Goal: Task Accomplishment & Management: Use online tool/utility

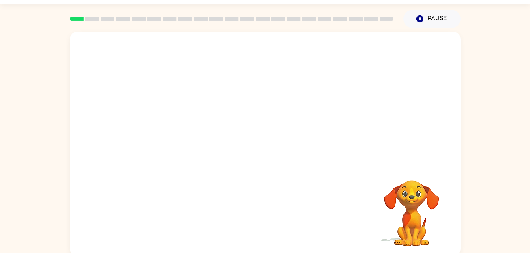
scroll to position [24, 0]
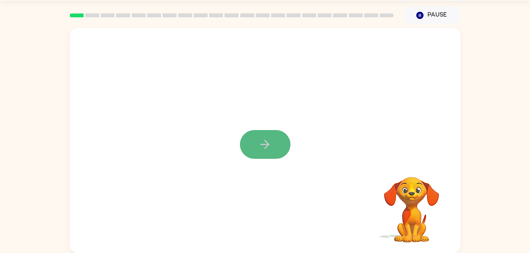
click at [261, 145] on icon "button" at bounding box center [264, 144] width 9 height 9
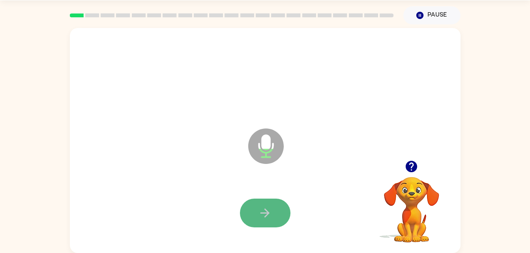
click at [278, 199] on button "button" at bounding box center [265, 213] width 50 height 29
click at [267, 224] on button "button" at bounding box center [265, 213] width 50 height 29
click at [278, 213] on button "button" at bounding box center [265, 213] width 50 height 29
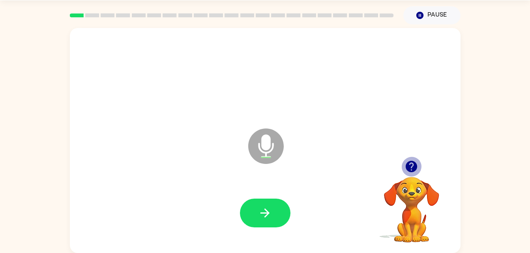
click at [413, 165] on icon "button" at bounding box center [411, 167] width 14 height 14
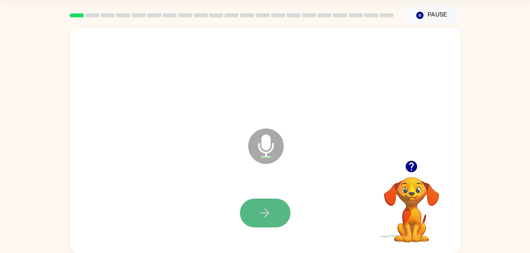
click at [284, 207] on button "button" at bounding box center [265, 213] width 50 height 29
click at [272, 216] on button "button" at bounding box center [265, 213] width 50 height 29
click at [273, 144] on icon "Microphone The Microphone is here when it is your turn to talk" at bounding box center [305, 156] width 118 height 59
click at [276, 207] on button "button" at bounding box center [265, 213] width 50 height 29
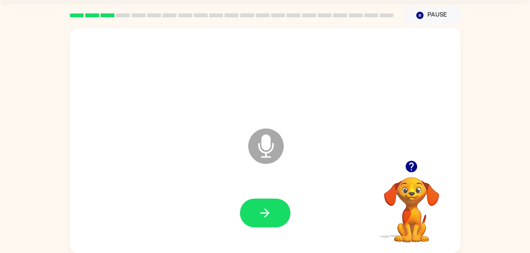
click at [411, 164] on icon "button" at bounding box center [410, 166] width 11 height 11
click at [272, 213] on button "button" at bounding box center [265, 213] width 50 height 29
click at [276, 203] on button "button" at bounding box center [265, 213] width 50 height 29
click at [282, 209] on button "button" at bounding box center [265, 213] width 50 height 29
click at [276, 203] on button "button" at bounding box center [265, 213] width 50 height 29
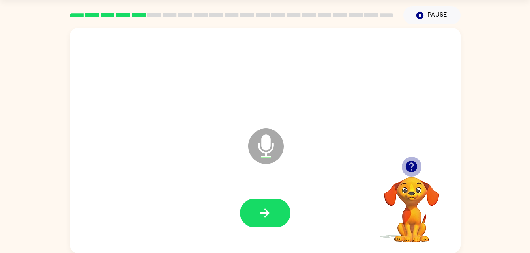
click at [414, 163] on icon "button" at bounding box center [410, 166] width 11 height 11
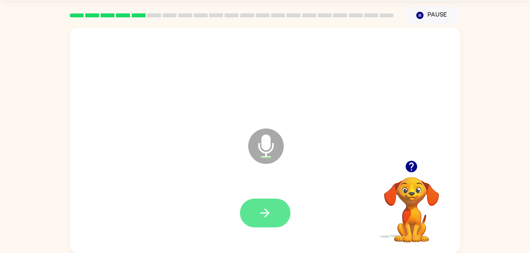
click at [274, 211] on button "button" at bounding box center [265, 213] width 50 height 29
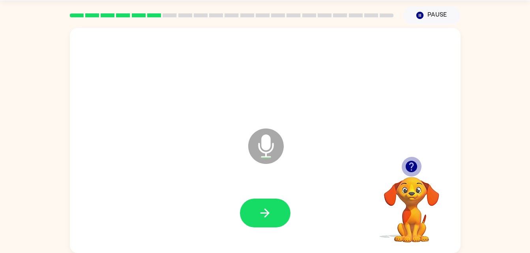
click at [407, 160] on icon "button" at bounding box center [411, 167] width 14 height 14
click at [418, 159] on button "button" at bounding box center [411, 167] width 20 height 20
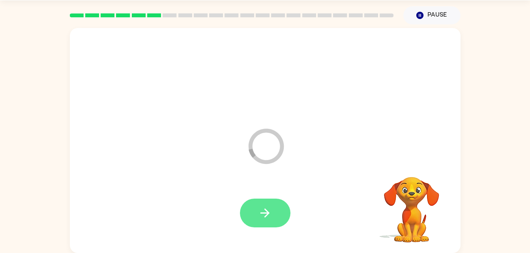
click at [261, 211] on icon "button" at bounding box center [265, 213] width 14 height 14
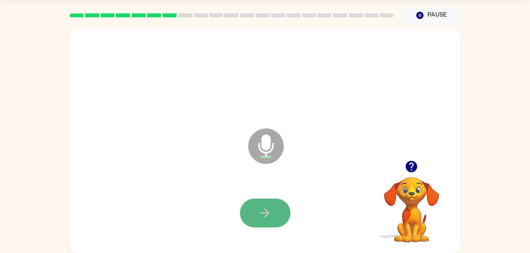
click at [275, 201] on button "button" at bounding box center [265, 213] width 50 height 29
click at [277, 220] on button "button" at bounding box center [265, 213] width 50 height 29
click at [274, 212] on button "button" at bounding box center [265, 213] width 50 height 29
click at [276, 211] on button "button" at bounding box center [265, 213] width 50 height 29
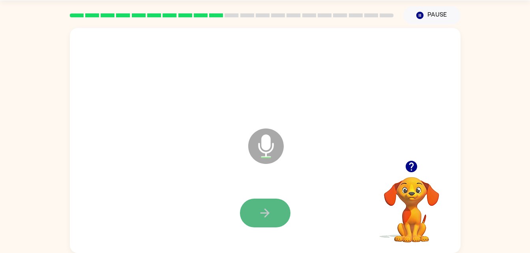
click at [281, 210] on button "button" at bounding box center [265, 213] width 50 height 29
click at [270, 221] on button "button" at bounding box center [265, 213] width 50 height 29
click at [267, 213] on icon "button" at bounding box center [264, 213] width 9 height 9
click at [276, 201] on button "button" at bounding box center [265, 213] width 50 height 29
click at [278, 205] on button "button" at bounding box center [265, 213] width 50 height 29
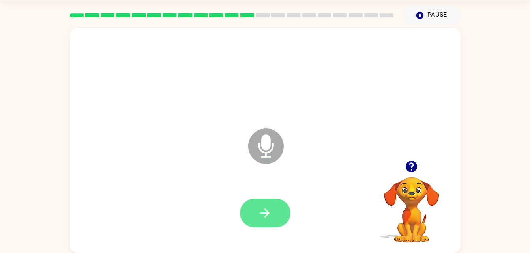
click at [260, 222] on button "button" at bounding box center [265, 213] width 50 height 29
click at [277, 215] on button "button" at bounding box center [265, 213] width 50 height 29
drag, startPoint x: 277, startPoint y: 214, endPoint x: 267, endPoint y: 211, distance: 10.4
click at [267, 211] on icon "button" at bounding box center [265, 213] width 14 height 14
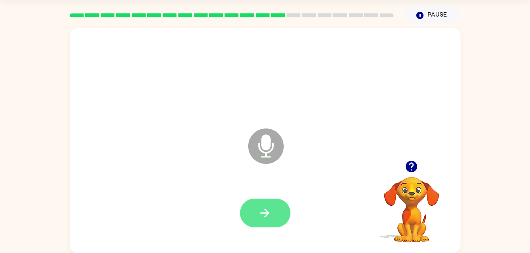
click at [281, 214] on button "button" at bounding box center [265, 213] width 50 height 29
click at [276, 213] on button "button" at bounding box center [265, 213] width 50 height 29
click at [284, 212] on button "button" at bounding box center [265, 213] width 50 height 29
click at [275, 209] on button "button" at bounding box center [265, 213] width 50 height 29
click at [265, 208] on icon "button" at bounding box center [265, 213] width 14 height 14
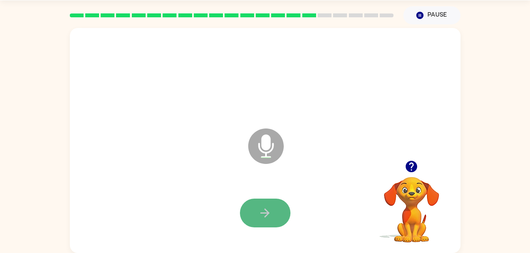
click at [266, 206] on icon "button" at bounding box center [265, 213] width 14 height 14
click at [257, 212] on button "button" at bounding box center [265, 213] width 50 height 29
click at [270, 210] on icon "button" at bounding box center [265, 213] width 14 height 14
click at [275, 210] on button "button" at bounding box center [265, 213] width 50 height 29
click at [278, 211] on button "button" at bounding box center [265, 213] width 50 height 29
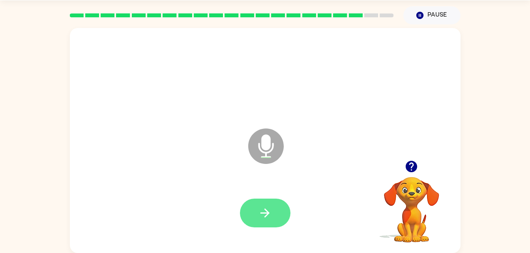
click at [257, 208] on button "button" at bounding box center [265, 213] width 50 height 29
click at [413, 168] on icon "button" at bounding box center [410, 166] width 11 height 11
click at [261, 158] on icon at bounding box center [265, 146] width 35 height 35
drag, startPoint x: 261, startPoint y: 158, endPoint x: 261, endPoint y: 146, distance: 12.2
click at [261, 146] on icon "Microphone The Microphone is here when it is your turn to talk" at bounding box center [305, 156] width 118 height 59
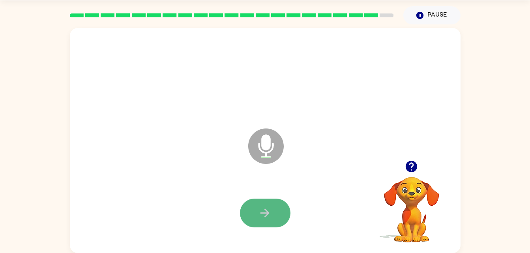
click at [269, 207] on icon "button" at bounding box center [265, 213] width 14 height 14
click at [275, 211] on button "button" at bounding box center [265, 213] width 50 height 29
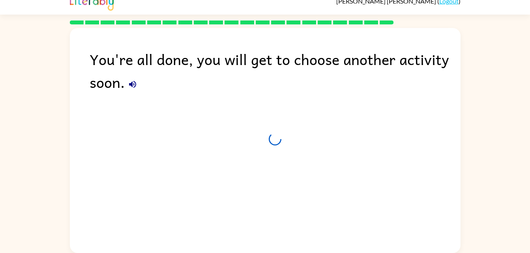
scroll to position [10, 0]
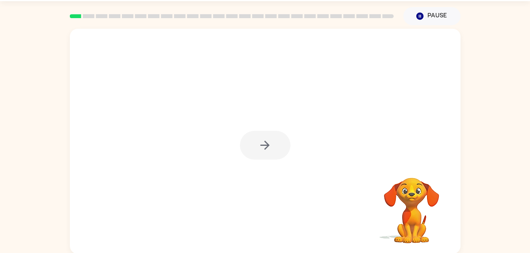
scroll to position [24, 0]
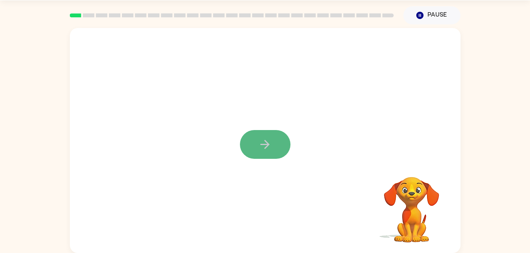
click at [274, 142] on button "button" at bounding box center [265, 144] width 50 height 29
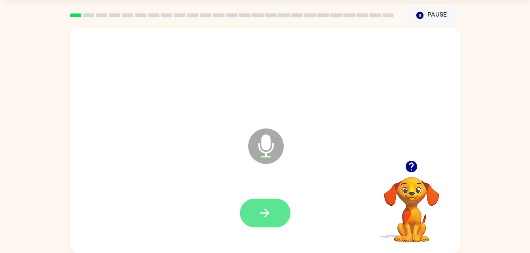
click at [277, 205] on button "button" at bounding box center [265, 213] width 50 height 29
click at [272, 202] on button "button" at bounding box center [265, 213] width 50 height 29
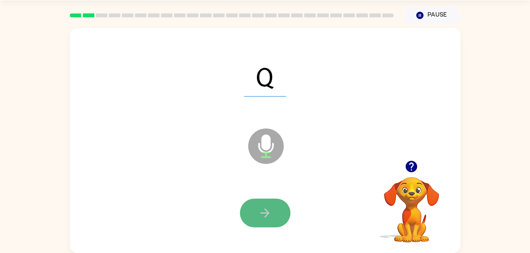
click at [274, 218] on button "button" at bounding box center [265, 213] width 50 height 29
click at [272, 212] on button "button" at bounding box center [265, 213] width 50 height 29
click at [278, 211] on button "button" at bounding box center [265, 213] width 50 height 29
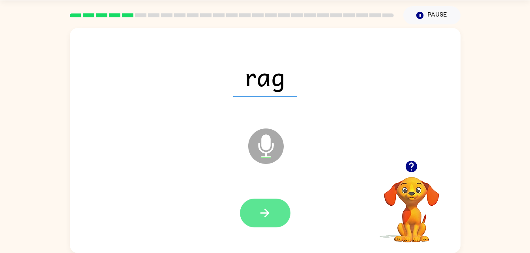
click at [275, 217] on button "button" at bounding box center [265, 213] width 50 height 29
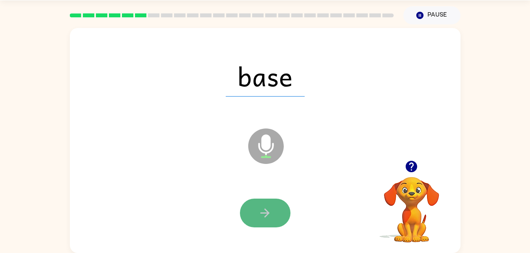
click at [279, 203] on button "button" at bounding box center [265, 213] width 50 height 29
click at [280, 212] on button "button" at bounding box center [265, 213] width 50 height 29
click at [274, 211] on button "button" at bounding box center [265, 213] width 50 height 29
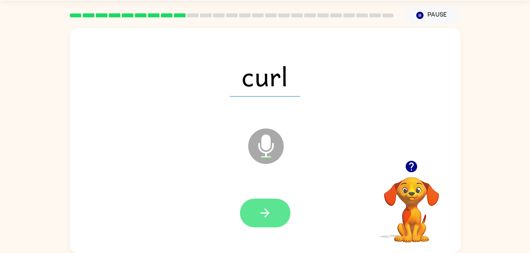
click at [273, 215] on button "button" at bounding box center [265, 213] width 50 height 29
click at [282, 211] on button "button" at bounding box center [265, 213] width 50 height 29
click at [274, 211] on button "button" at bounding box center [265, 213] width 50 height 29
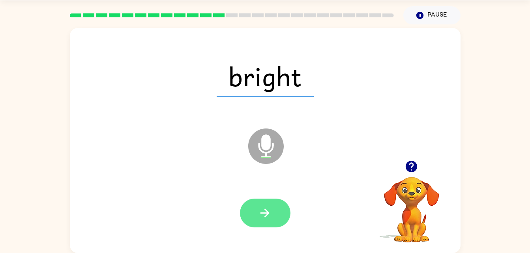
click at [262, 215] on icon "button" at bounding box center [265, 213] width 14 height 14
click at [274, 210] on button "button" at bounding box center [265, 213] width 50 height 29
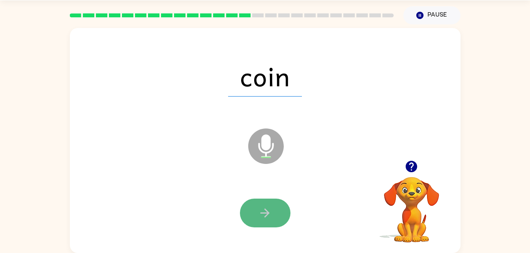
click at [272, 205] on button "button" at bounding box center [265, 213] width 50 height 29
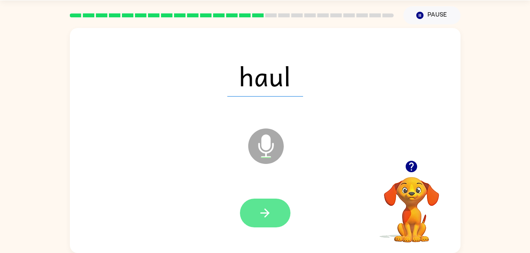
click at [258, 211] on icon "button" at bounding box center [265, 213] width 14 height 14
click at [269, 211] on icon "button" at bounding box center [265, 213] width 14 height 14
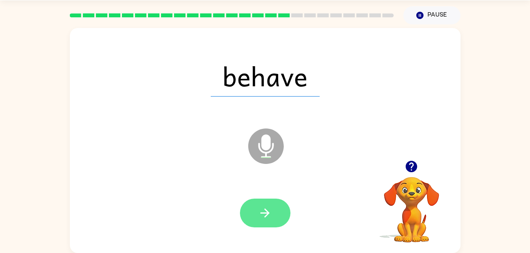
click at [282, 215] on button "button" at bounding box center [265, 213] width 50 height 29
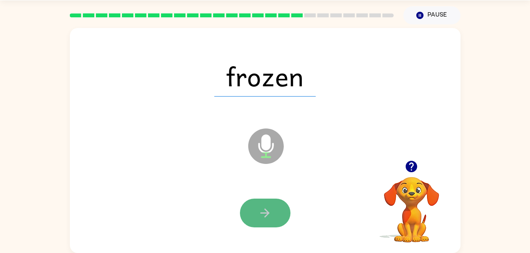
click at [259, 213] on icon "button" at bounding box center [265, 213] width 14 height 14
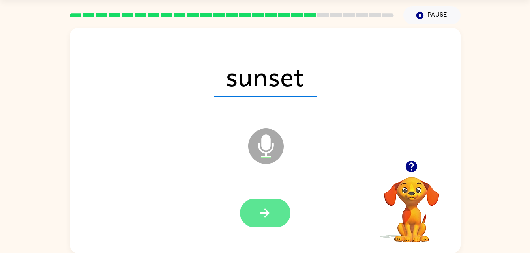
click at [275, 205] on button "button" at bounding box center [265, 213] width 50 height 29
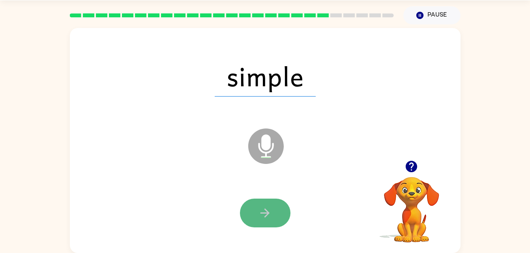
click at [283, 207] on button "button" at bounding box center [265, 213] width 50 height 29
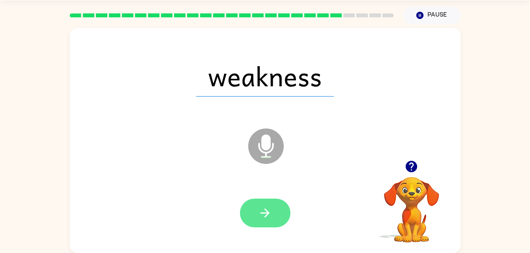
click at [271, 208] on icon "button" at bounding box center [265, 213] width 14 height 14
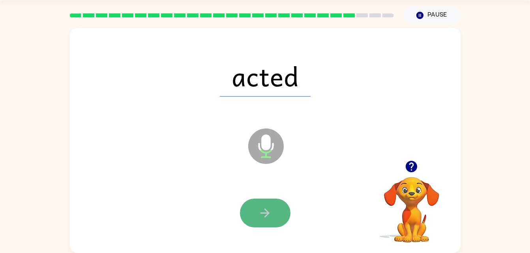
click at [286, 206] on button "button" at bounding box center [265, 213] width 50 height 29
click at [258, 220] on icon "button" at bounding box center [265, 213] width 14 height 14
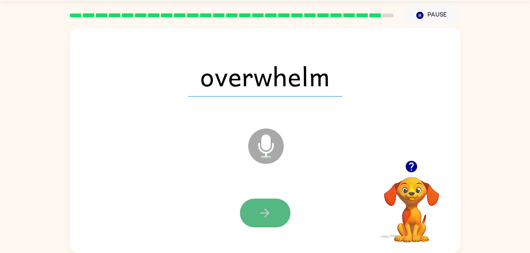
click at [277, 208] on button "button" at bounding box center [265, 213] width 50 height 29
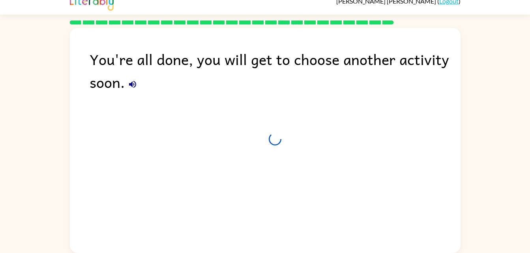
scroll to position [10, 0]
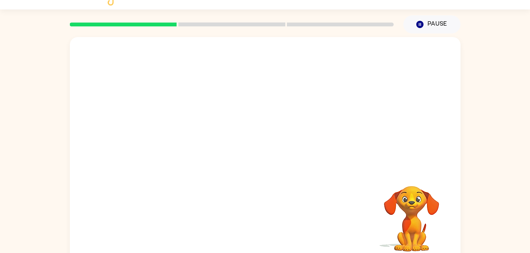
scroll to position [16, 0]
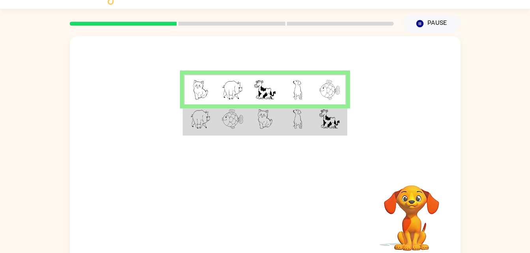
click at [343, 120] on td at bounding box center [329, 119] width 32 height 30
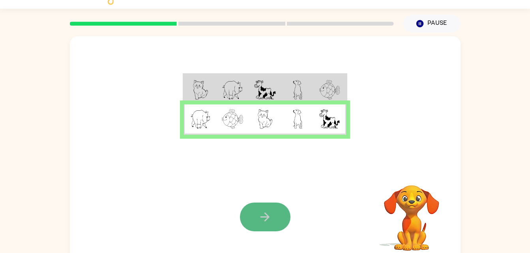
click at [269, 207] on button "button" at bounding box center [265, 217] width 50 height 29
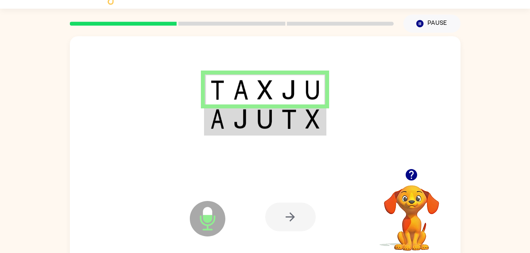
click at [272, 121] on td at bounding box center [265, 119] width 24 height 30
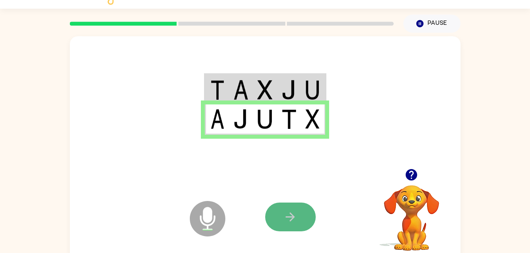
click at [286, 215] on icon "button" at bounding box center [290, 217] width 14 height 14
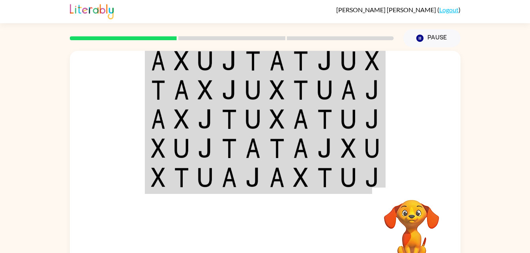
scroll to position [0, 0]
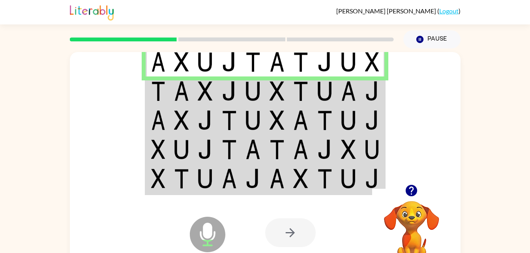
click at [340, 86] on td at bounding box center [348, 90] width 24 height 29
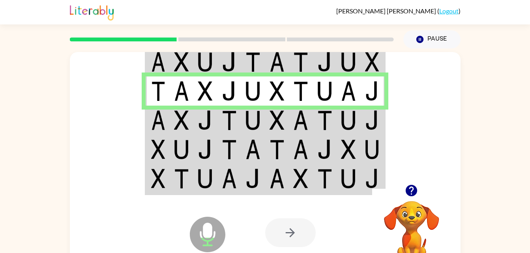
click at [293, 120] on img at bounding box center [300, 120] width 15 height 20
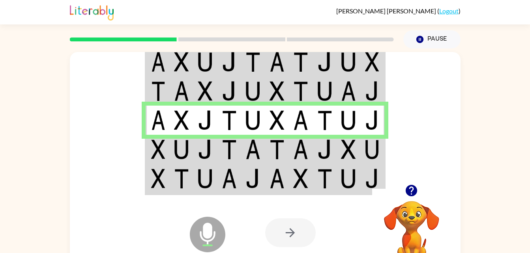
click at [162, 147] on img at bounding box center [158, 150] width 14 height 20
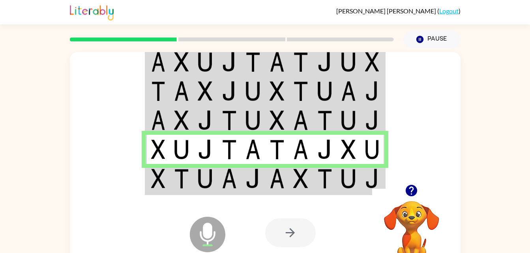
click at [211, 189] on icon at bounding box center [208, 216] width 20 height 59
click at [211, 188] on icon at bounding box center [208, 216] width 20 height 59
click at [205, 185] on img at bounding box center [205, 179] width 15 height 20
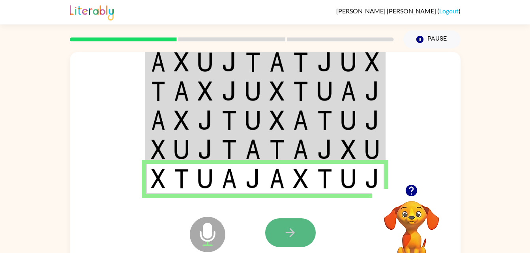
click at [295, 235] on icon "button" at bounding box center [290, 233] width 14 height 14
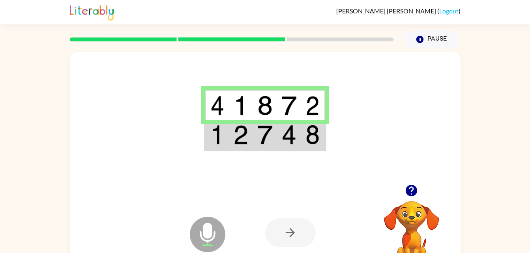
click at [310, 136] on img at bounding box center [312, 135] width 14 height 20
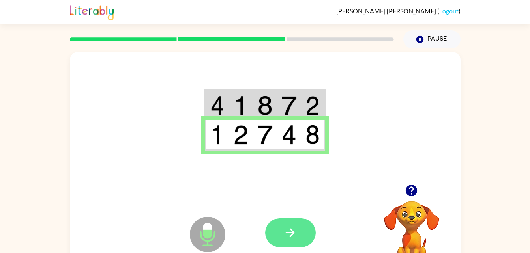
click at [302, 228] on button "button" at bounding box center [290, 232] width 50 height 29
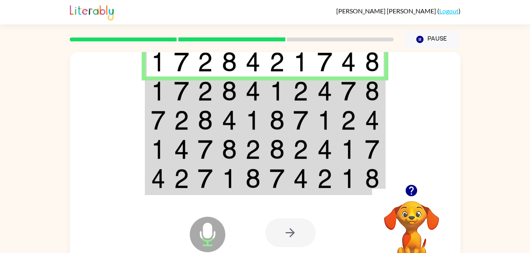
click at [161, 89] on img at bounding box center [158, 91] width 14 height 20
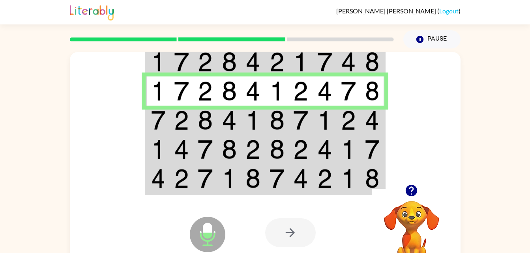
click at [180, 119] on img at bounding box center [181, 120] width 15 height 20
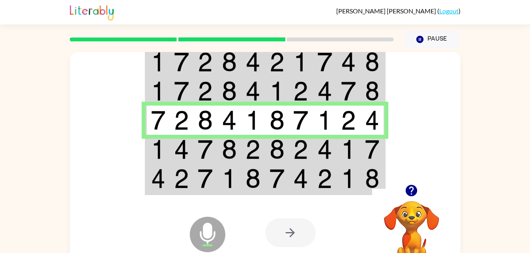
click at [185, 156] on img at bounding box center [181, 150] width 15 height 20
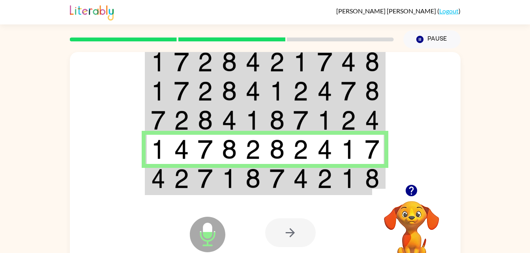
click at [246, 190] on div "Microphone The Microphone is here when it is your turn to talk Your browser mus…" at bounding box center [265, 232] width 390 height 89
click at [191, 186] on td at bounding box center [182, 179] width 24 height 30
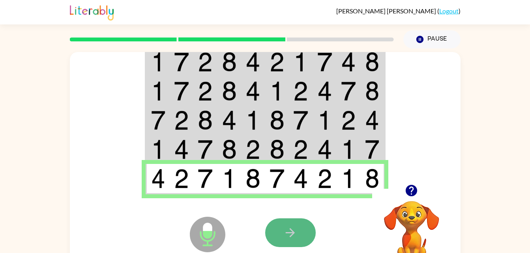
click at [290, 243] on button "button" at bounding box center [290, 232] width 50 height 29
